Goal: Task Accomplishment & Management: Use online tool/utility

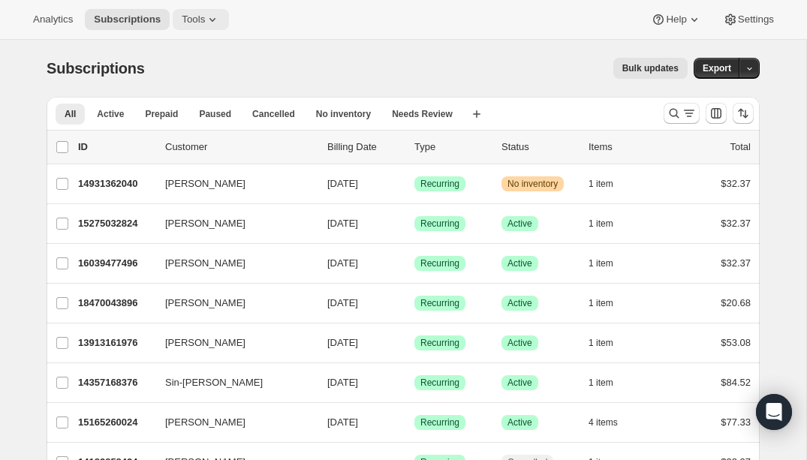
click at [199, 21] on span "Tools" at bounding box center [193, 20] width 23 height 12
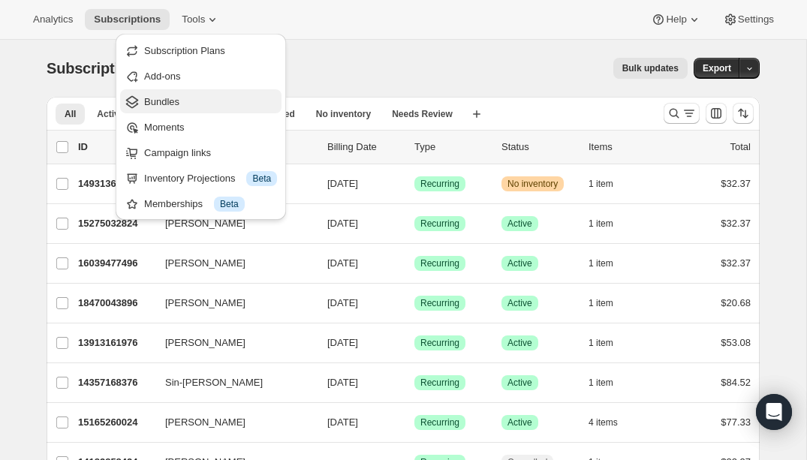
click at [160, 101] on span "Bundles" at bounding box center [161, 101] width 35 height 11
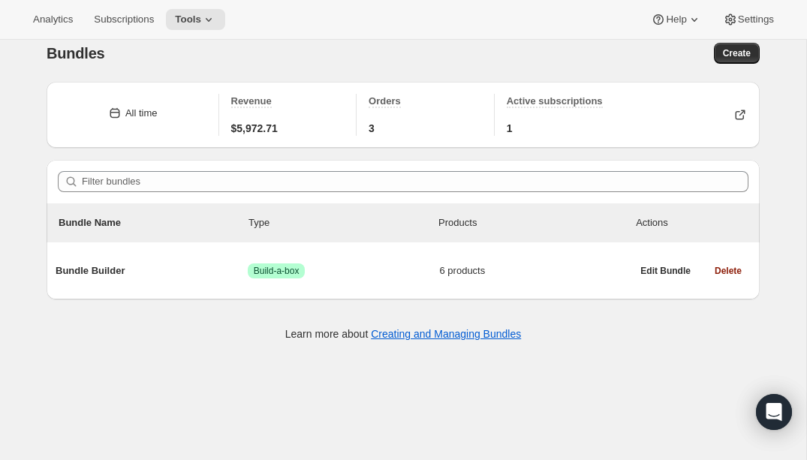
scroll to position [13, 0]
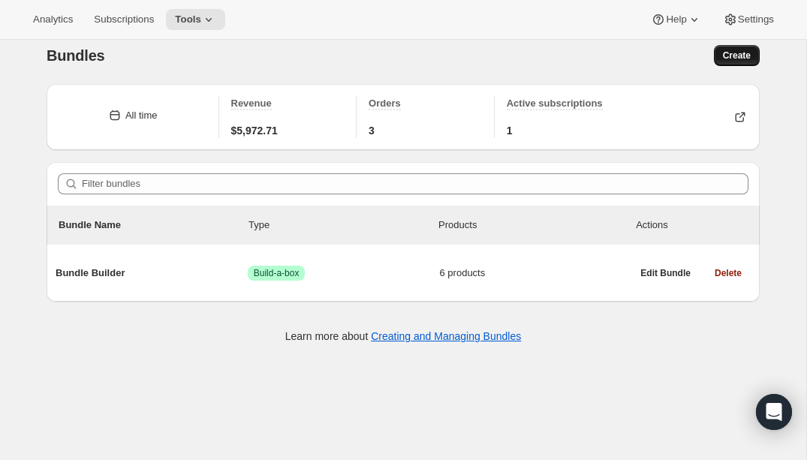
click at [734, 53] on span "Create" at bounding box center [737, 56] width 28 height 12
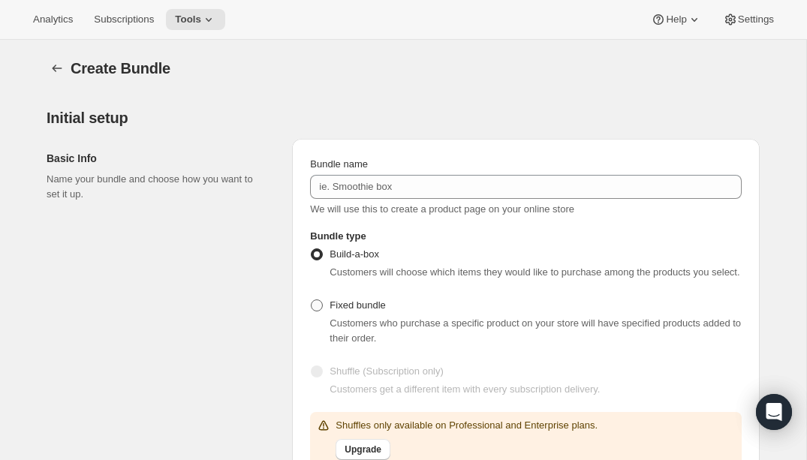
click at [318, 312] on span at bounding box center [317, 306] width 12 height 12
click at [312, 300] on input "Fixed bundle" at bounding box center [311, 300] width 1 height 1
radio input "true"
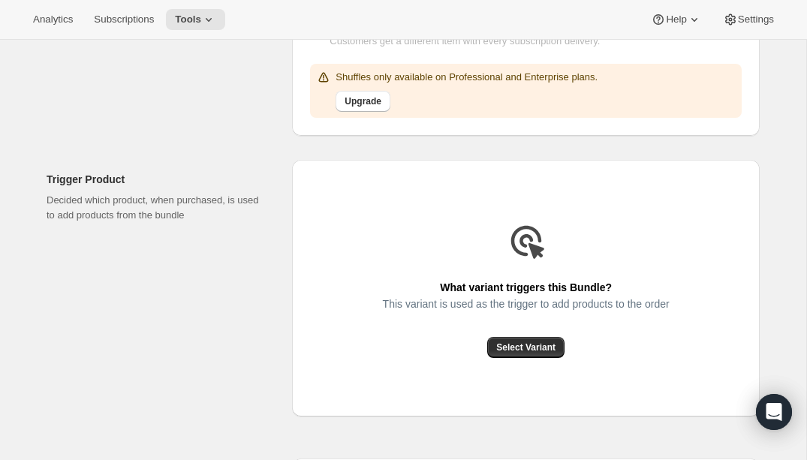
scroll to position [351, 0]
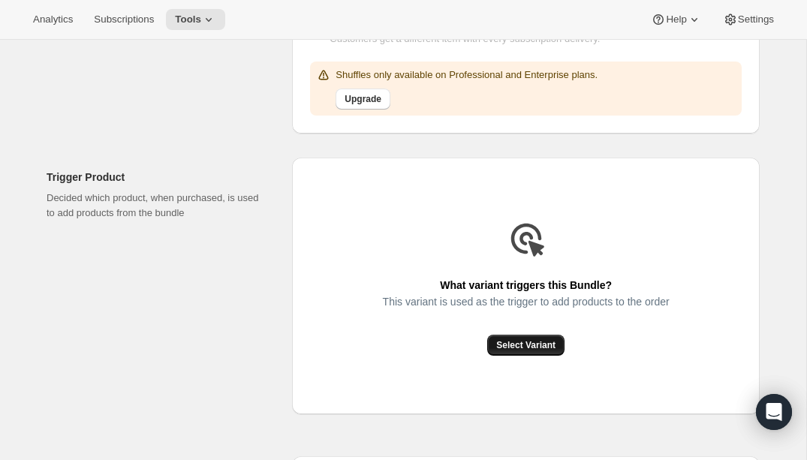
click at [538, 351] on span "Select Variant" at bounding box center [525, 345] width 59 height 12
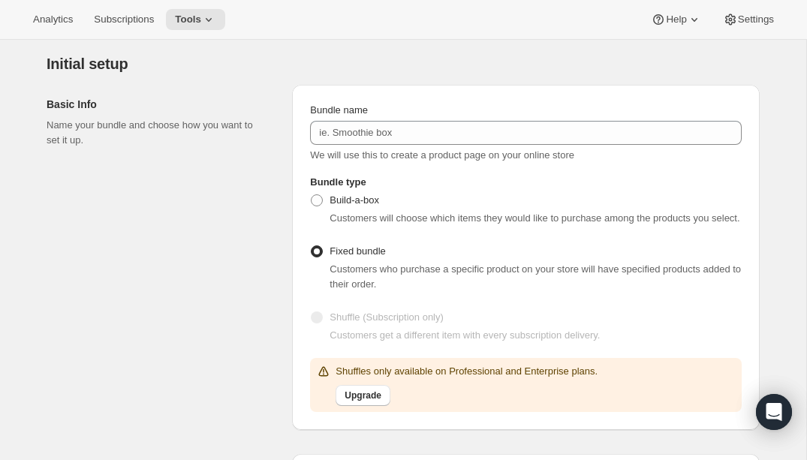
scroll to position [0, 0]
